Goal: Information Seeking & Learning: Learn about a topic

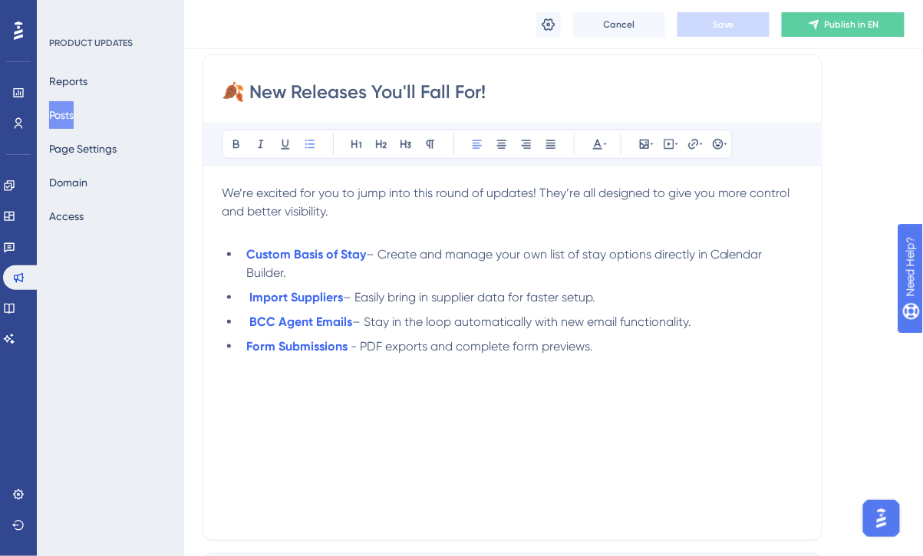
scroll to position [202, 0]
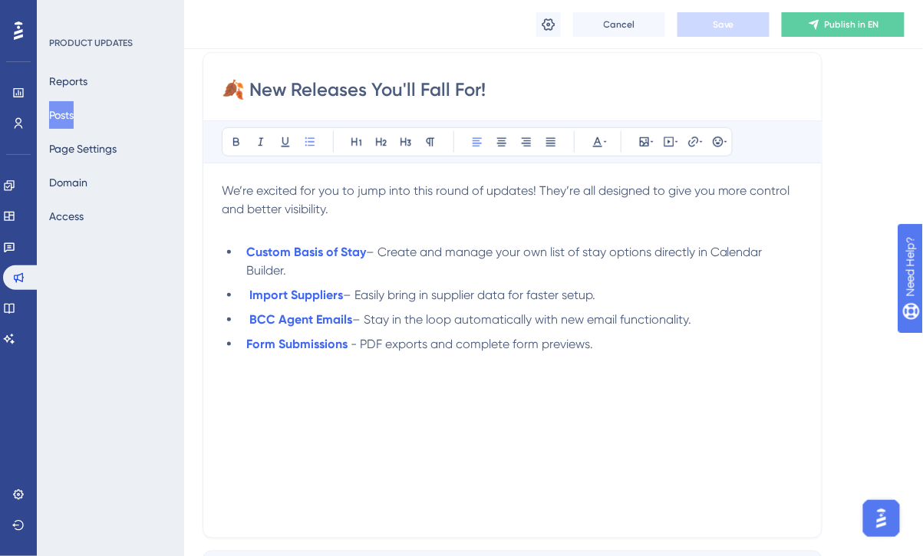
click at [373, 319] on span "– Stay in the loop automatically with new email functionality." at bounding box center [521, 319] width 339 height 15
click at [638, 349] on li "Form Submissions - PDF exports and complete form previews." at bounding box center [521, 344] width 563 height 18
click at [704, 317] on li "BCC Agent Emails – Stay in the loop automatically with new email functionality." at bounding box center [521, 320] width 563 height 18
drag, startPoint x: 364, startPoint y: 318, endPoint x: 694, endPoint y: 315, distance: 329.8
click at [694, 315] on li "BCC Agent Emails – Stay in the loop automatically with new email functionality." at bounding box center [521, 320] width 563 height 18
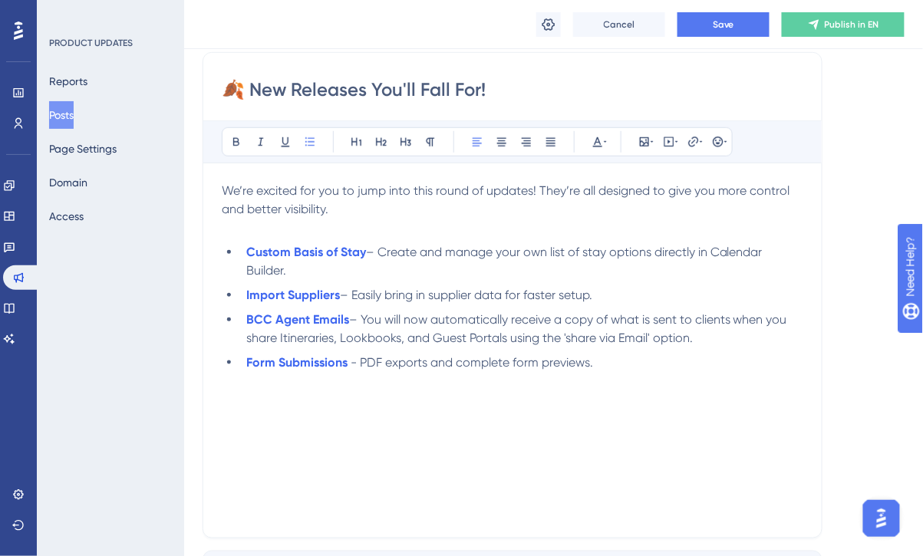
click at [573, 336] on span "– You will now automatically receive a copy of what is sent to clients when you…" at bounding box center [518, 328] width 544 height 33
click at [594, 360] on li "Form Submissions - PDF exports and complete form previews." at bounding box center [521, 363] width 563 height 18
click at [363, 360] on span "- PDF exports and complete form previews." at bounding box center [471, 362] width 242 height 15
click at [448, 360] on span "- Access PDF exports and complete form previews." at bounding box center [492, 362] width 285 height 15
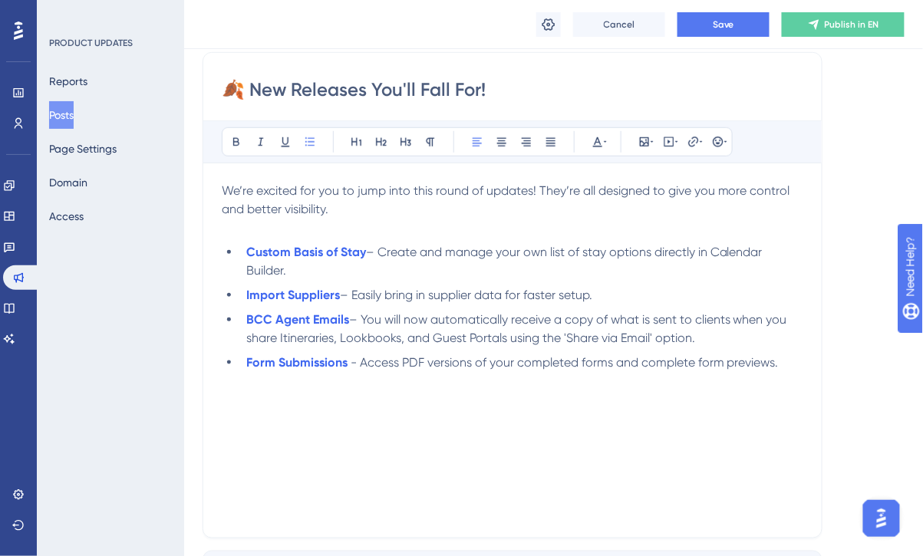
click at [666, 364] on span "- Access PDF versions of your completed forms and complete form previews." at bounding box center [564, 362] width 428 height 15
click at [757, 354] on li "Form Submissions - Access PDF versions of your completed forms as well as form …" at bounding box center [521, 363] width 563 height 18
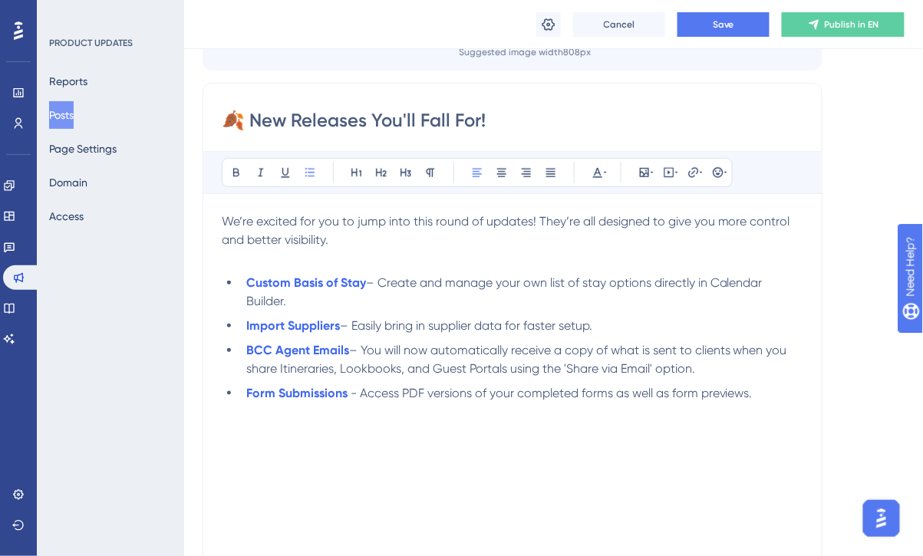
scroll to position [171, 0]
click at [651, 283] on span "– Create and manage your own list of stay options directly in Calendar Builder." at bounding box center [505, 292] width 519 height 33
click at [585, 283] on span "– Create and manage your own list of stay options directly in Calendar Builder." at bounding box center [505, 292] width 519 height 33
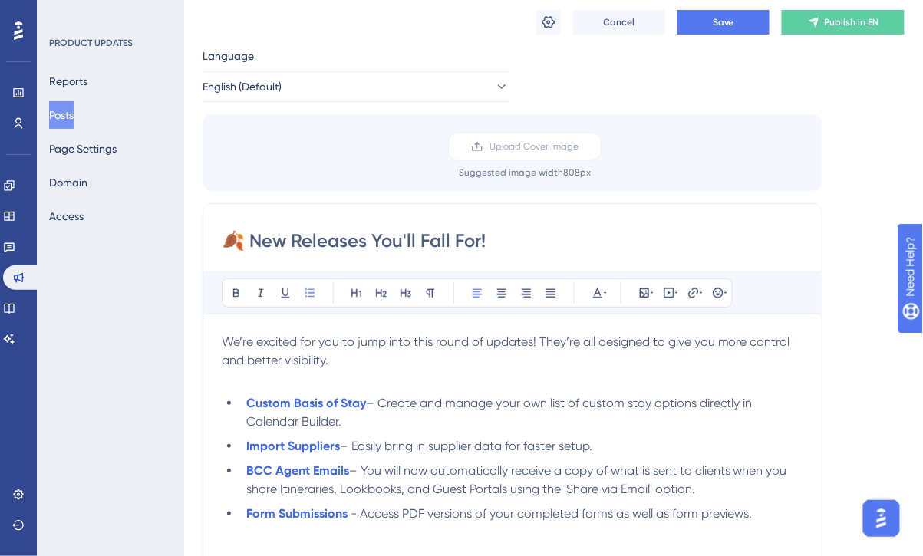
scroll to position [0, 0]
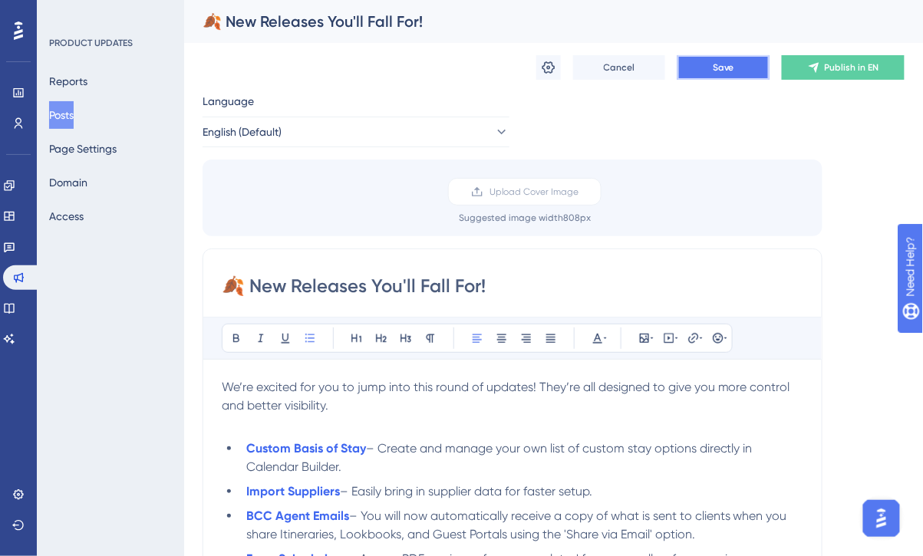
click at [712, 65] on button "Save" at bounding box center [723, 67] width 92 height 25
click at [73, 122] on button "Posts" at bounding box center [61, 115] width 25 height 28
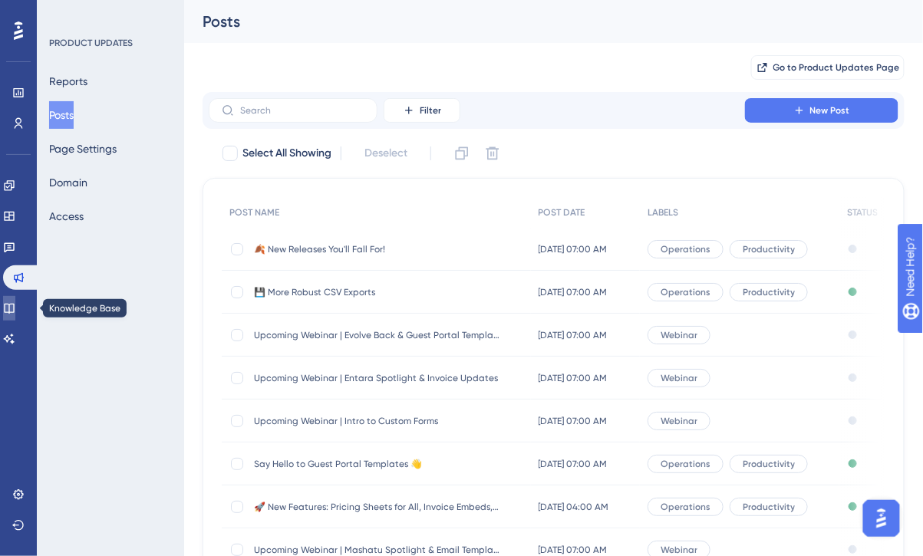
click at [14, 311] on icon at bounding box center [9, 309] width 10 height 10
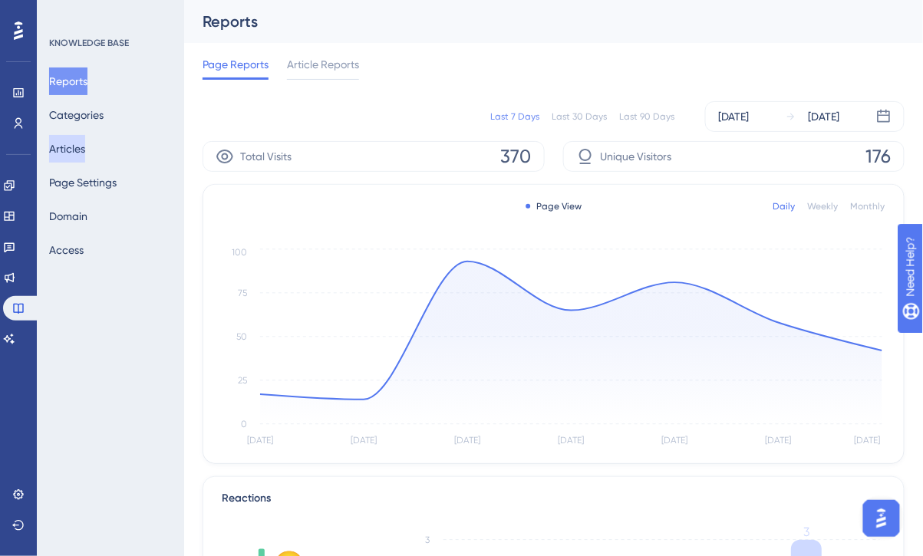
click at [82, 140] on button "Articles" at bounding box center [67, 149] width 36 height 28
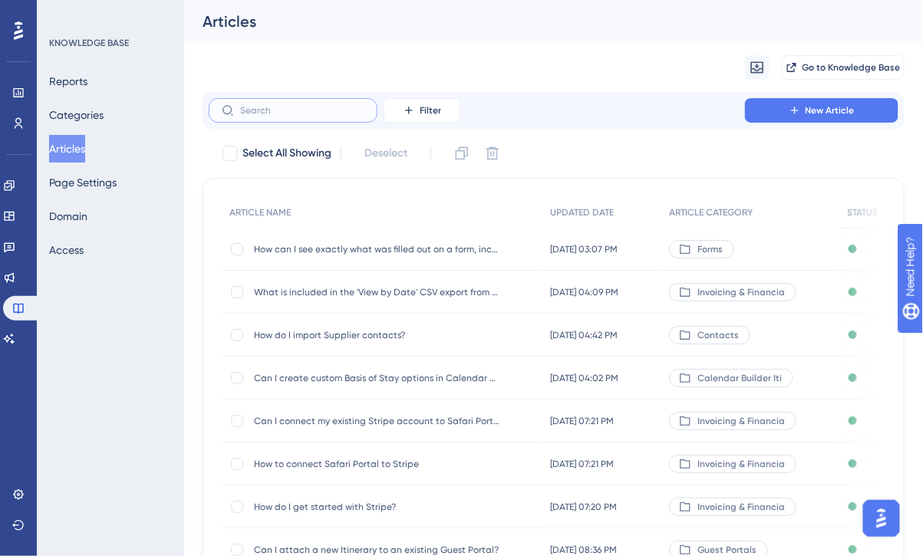
click at [283, 113] on input "text" at bounding box center [302, 110] width 124 height 11
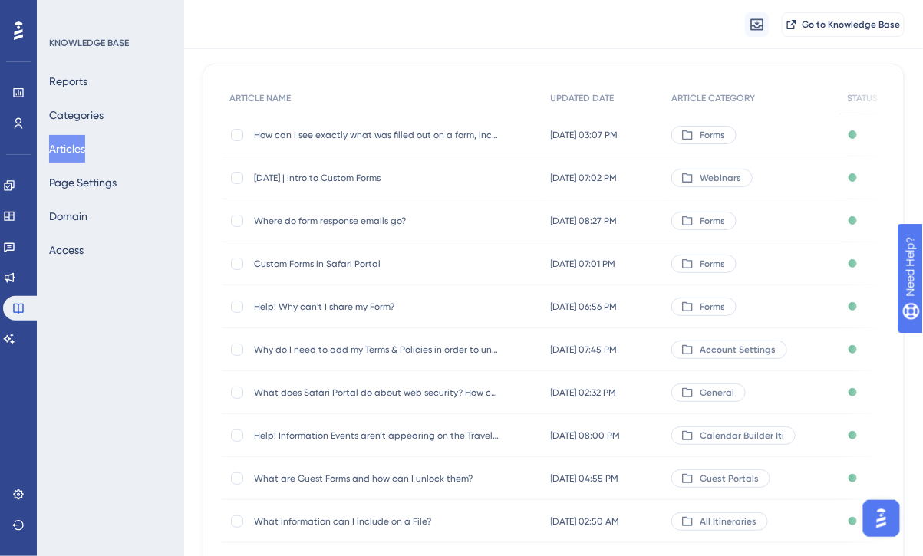
scroll to position [120, 0]
type input "form"
click at [350, 261] on span "Custom Forms in Safari Portal" at bounding box center [376, 264] width 245 height 12
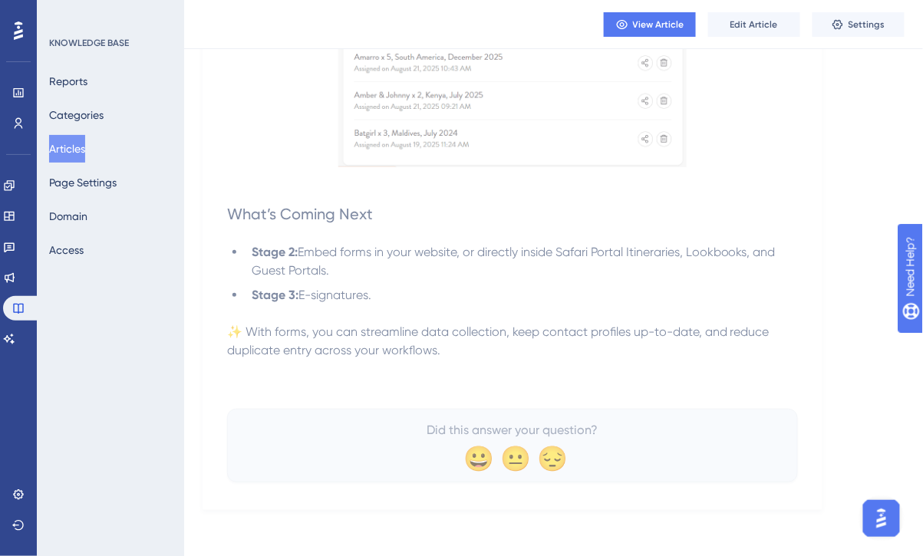
scroll to position [3012, 0]
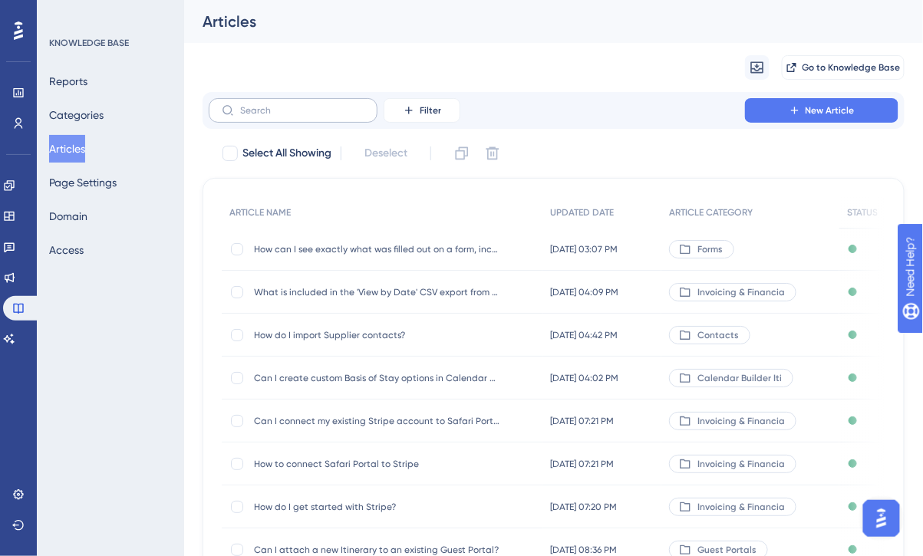
click at [283, 117] on label at bounding box center [293, 110] width 169 height 25
click at [283, 116] on input "text" at bounding box center [302, 110] width 124 height 11
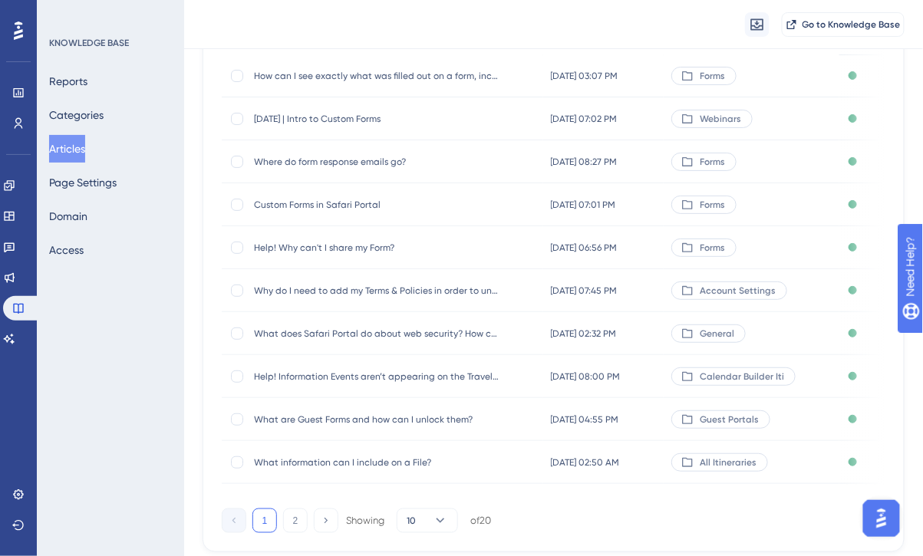
scroll to position [182, 0]
type input "form"
click at [291, 525] on button "2" at bounding box center [295, 518] width 25 height 25
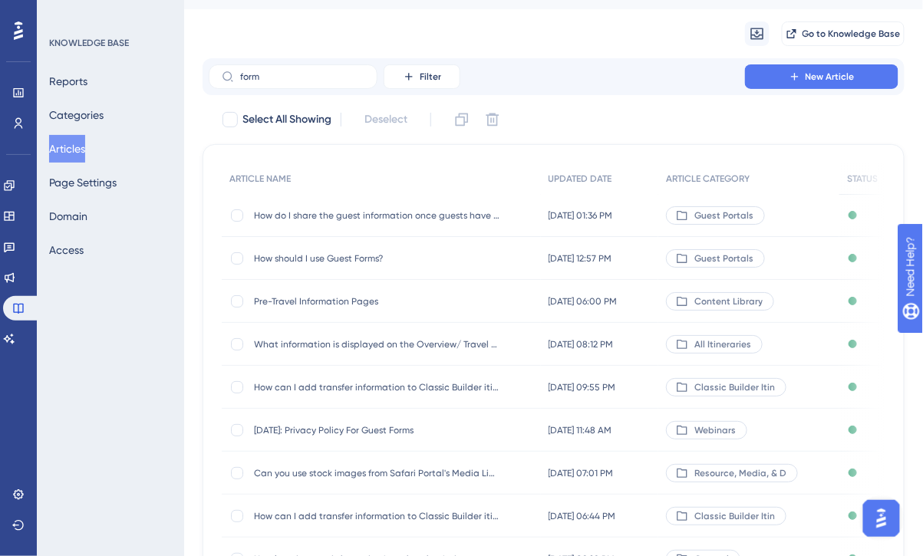
scroll to position [31, 0]
